Goal: Navigation & Orientation: Find specific page/section

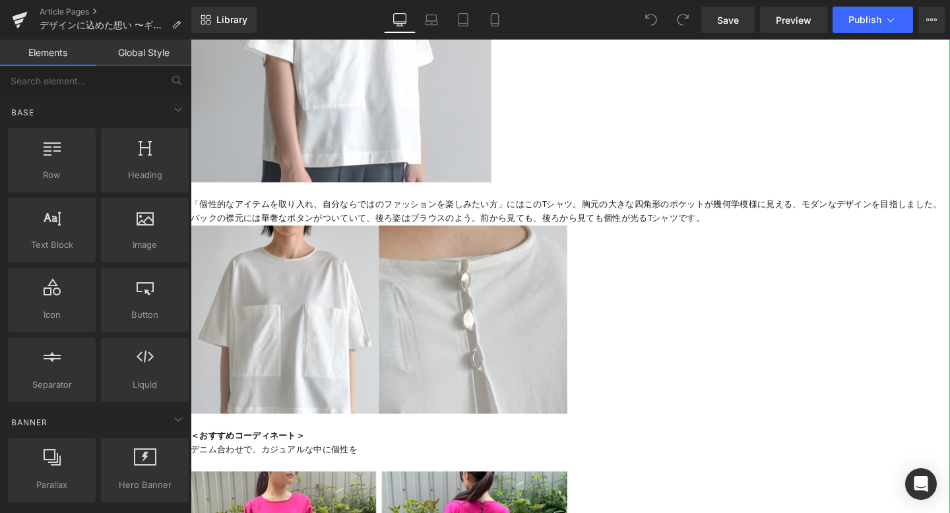
scroll to position [3579, 0]
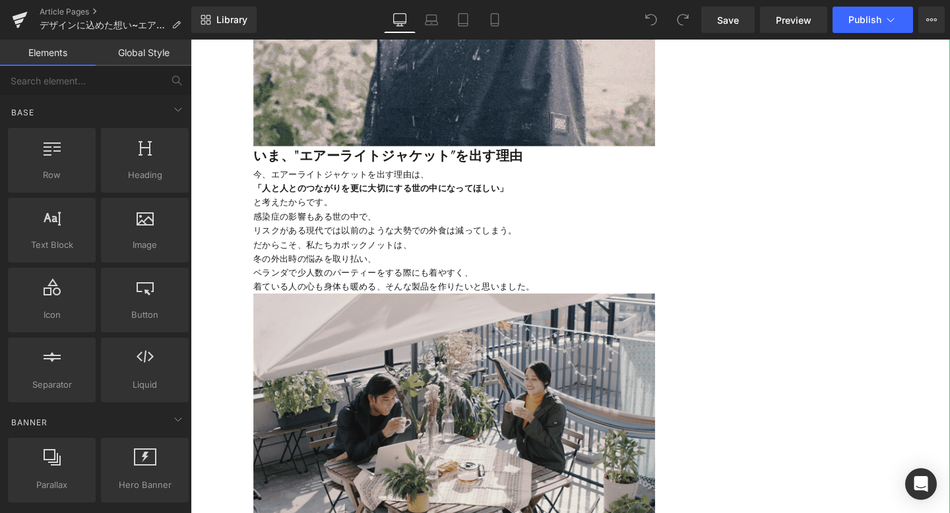
scroll to position [1865, 0]
